Goal: Find specific page/section: Find specific page/section

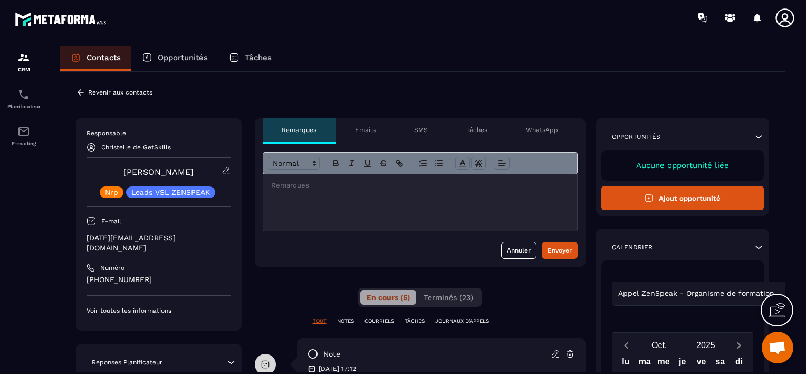
click at [130, 94] on p "Revenir aux contacts" at bounding box center [120, 92] width 64 height 7
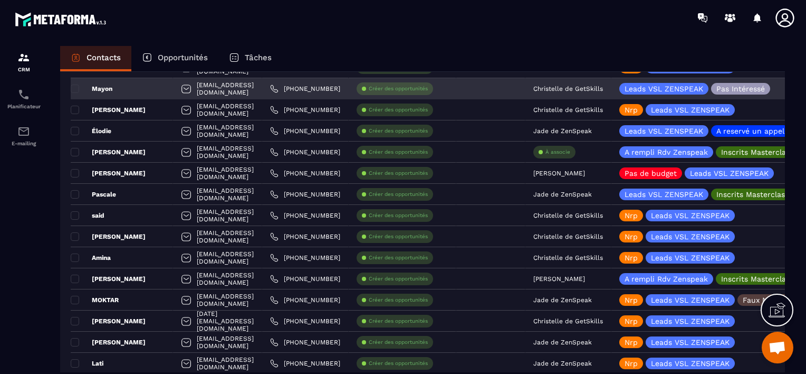
scroll to position [1003, 0]
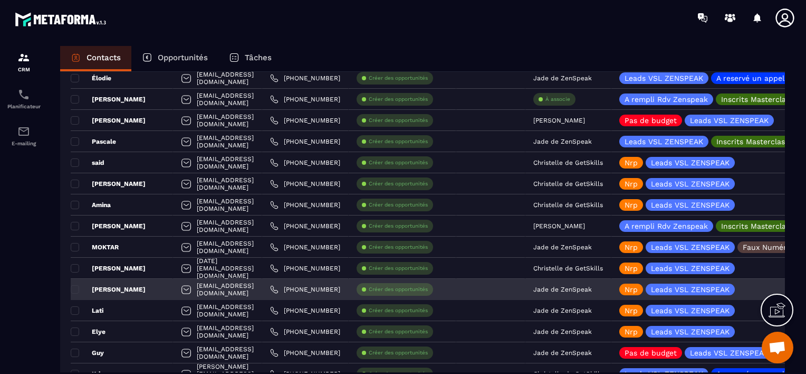
click at [592, 288] on p "Jade de ZenSpeak" at bounding box center [562, 288] width 59 height 7
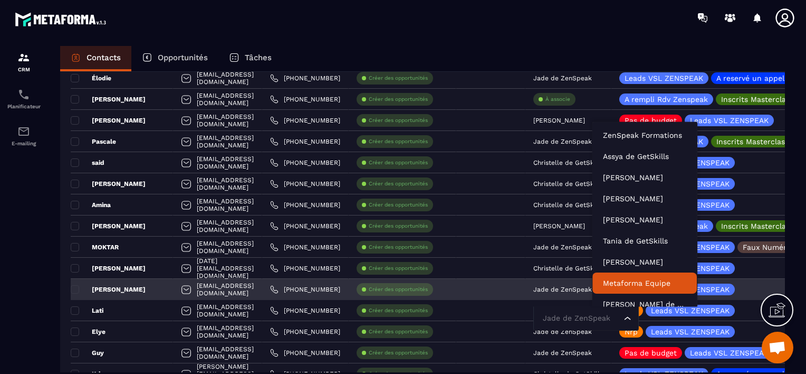
scroll to position [8, 0]
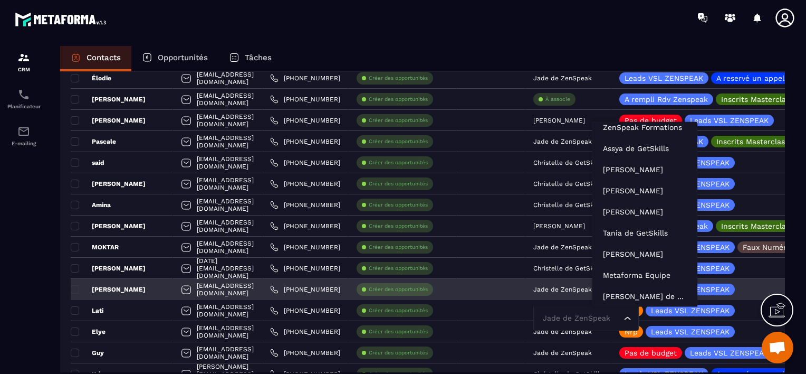
click at [622, 317] on input "Search for option" at bounding box center [580, 318] width 81 height 12
type input "**"
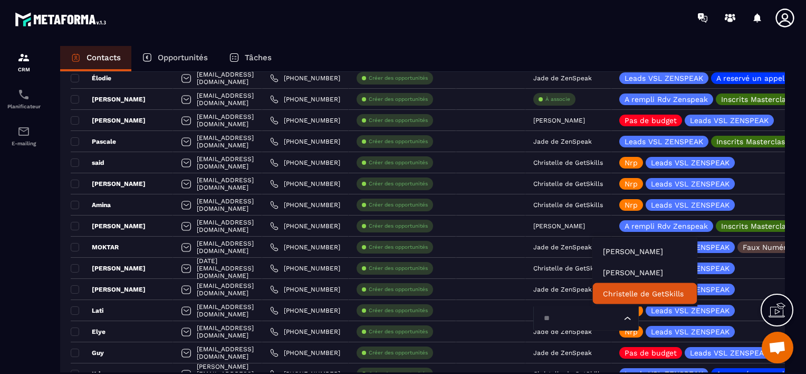
click at [612, 289] on p "Christelle de GetSkills" at bounding box center [644, 293] width 83 height 11
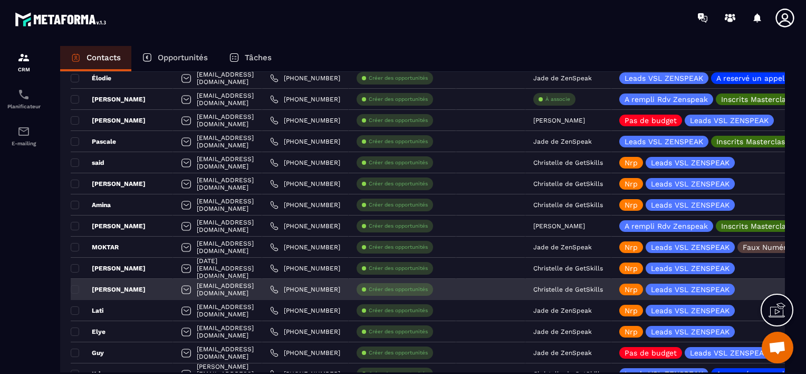
click at [129, 288] on div "[PERSON_NAME]" at bounding box center [122, 289] width 102 height 21
